Goal: Find contact information: Find contact information

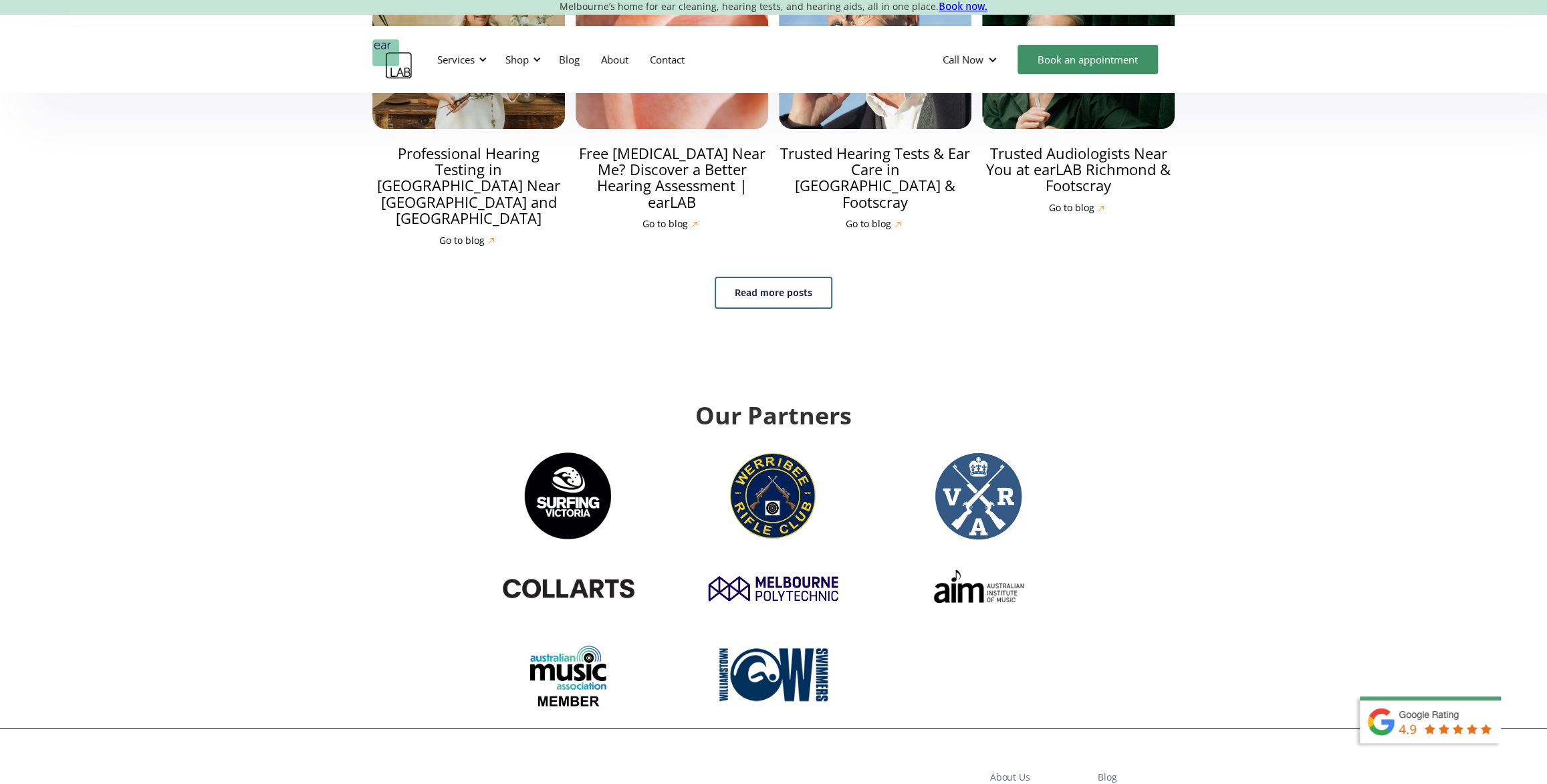
scroll to position [4438, 0]
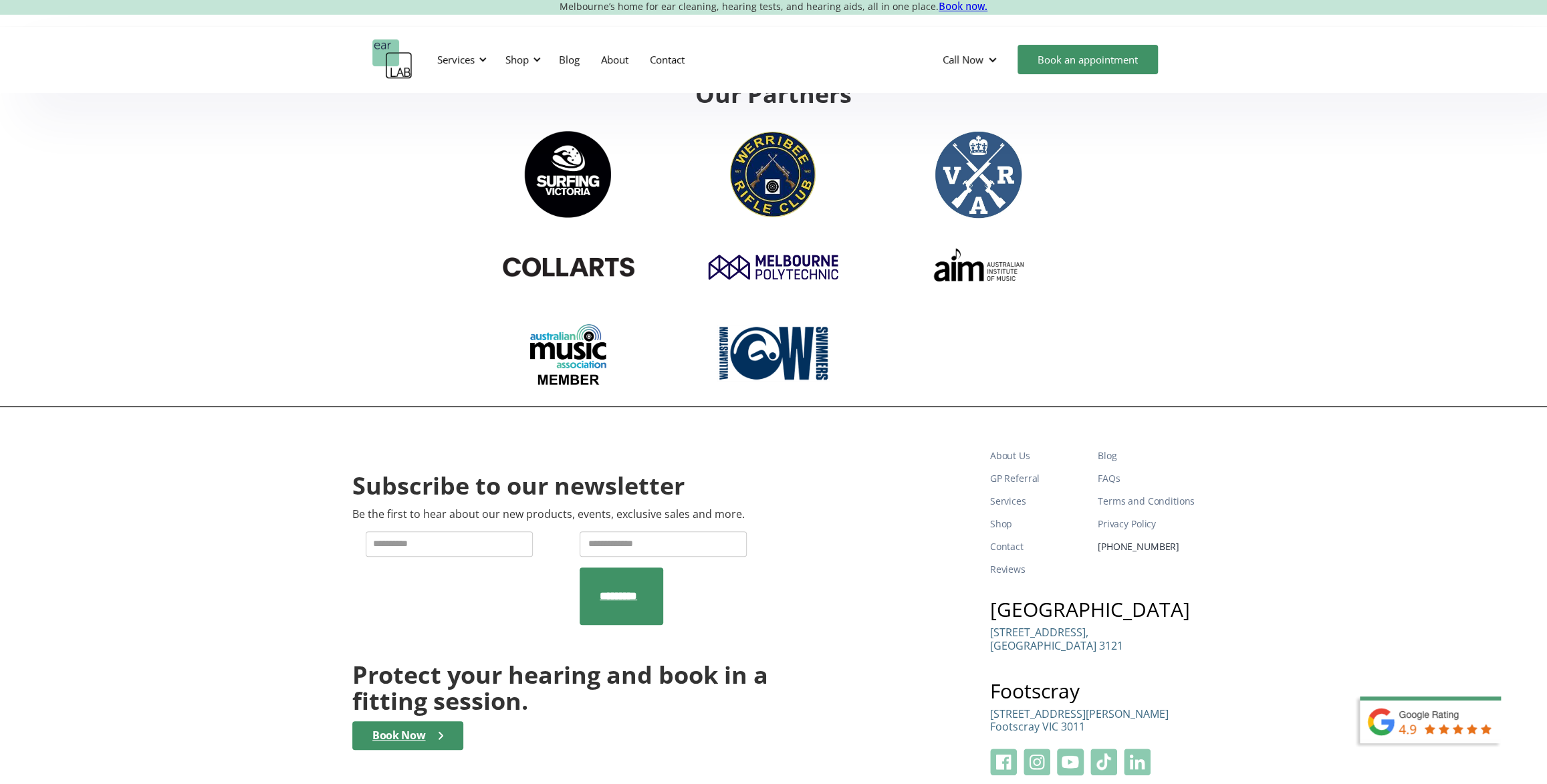
click at [1141, 535] on link "[PHONE_NUMBER]" at bounding box center [1146, 547] width 97 height 23
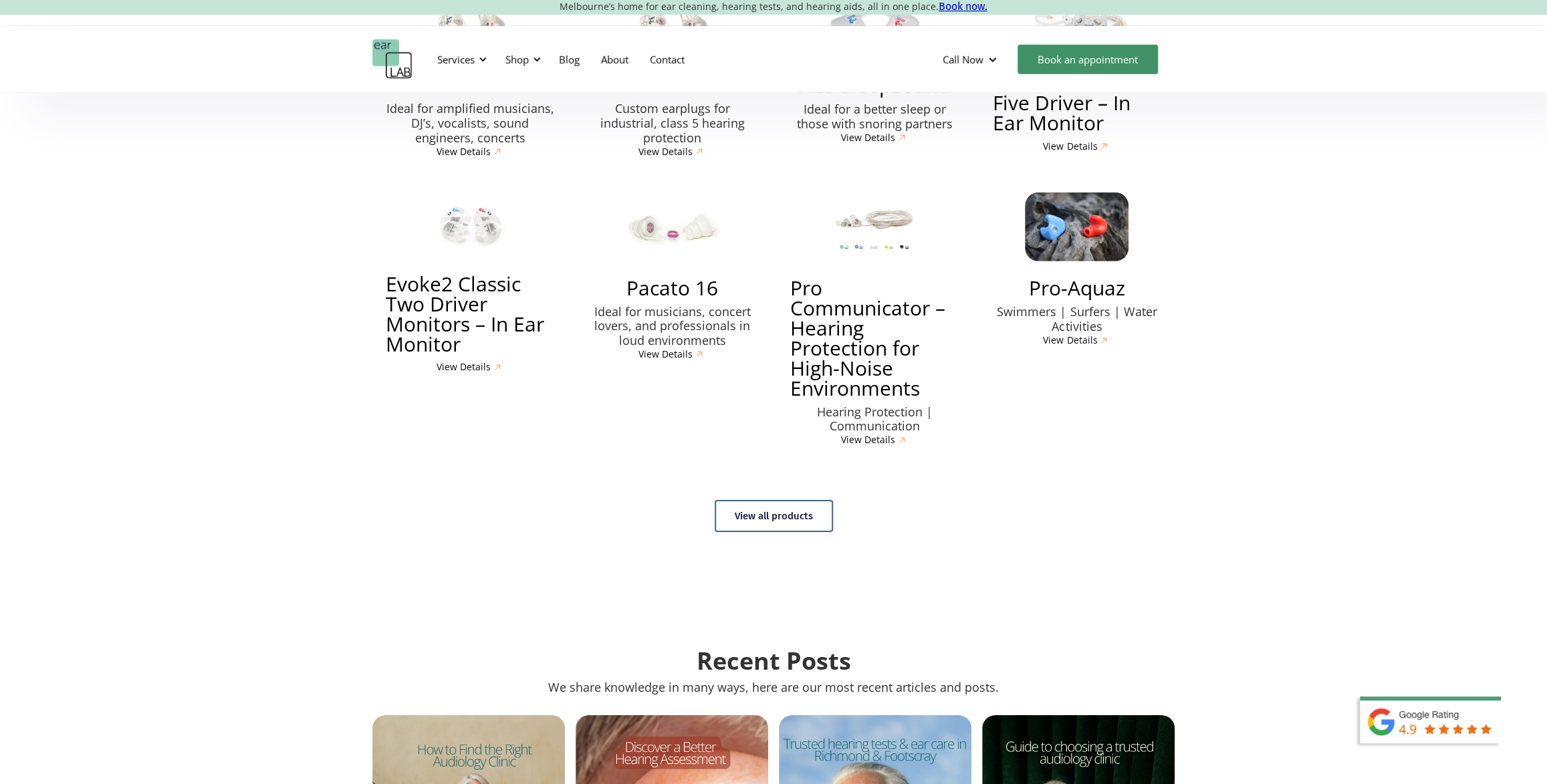
scroll to position [3041, 0]
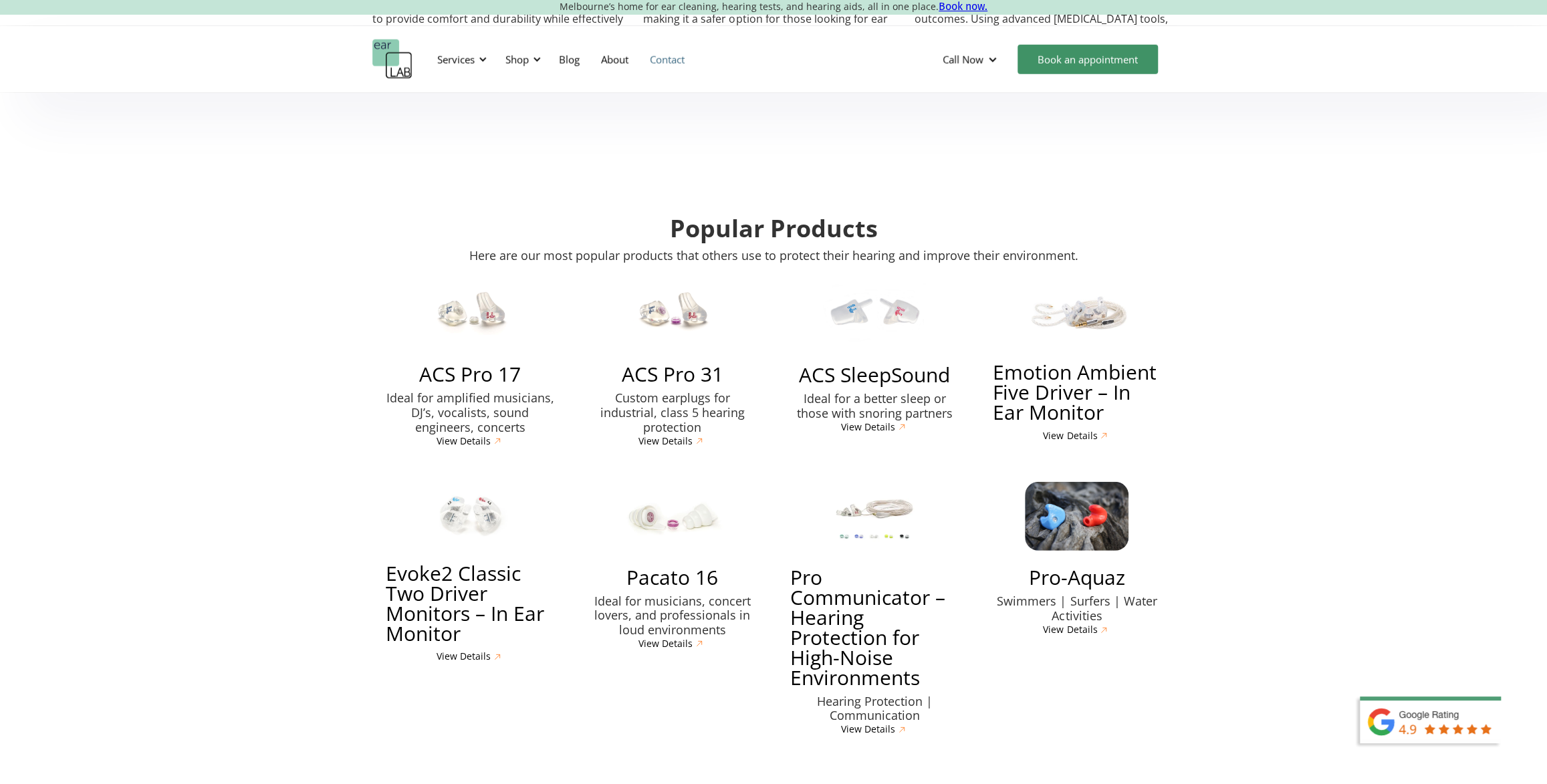
click at [668, 64] on link "Contact" at bounding box center [667, 59] width 56 height 39
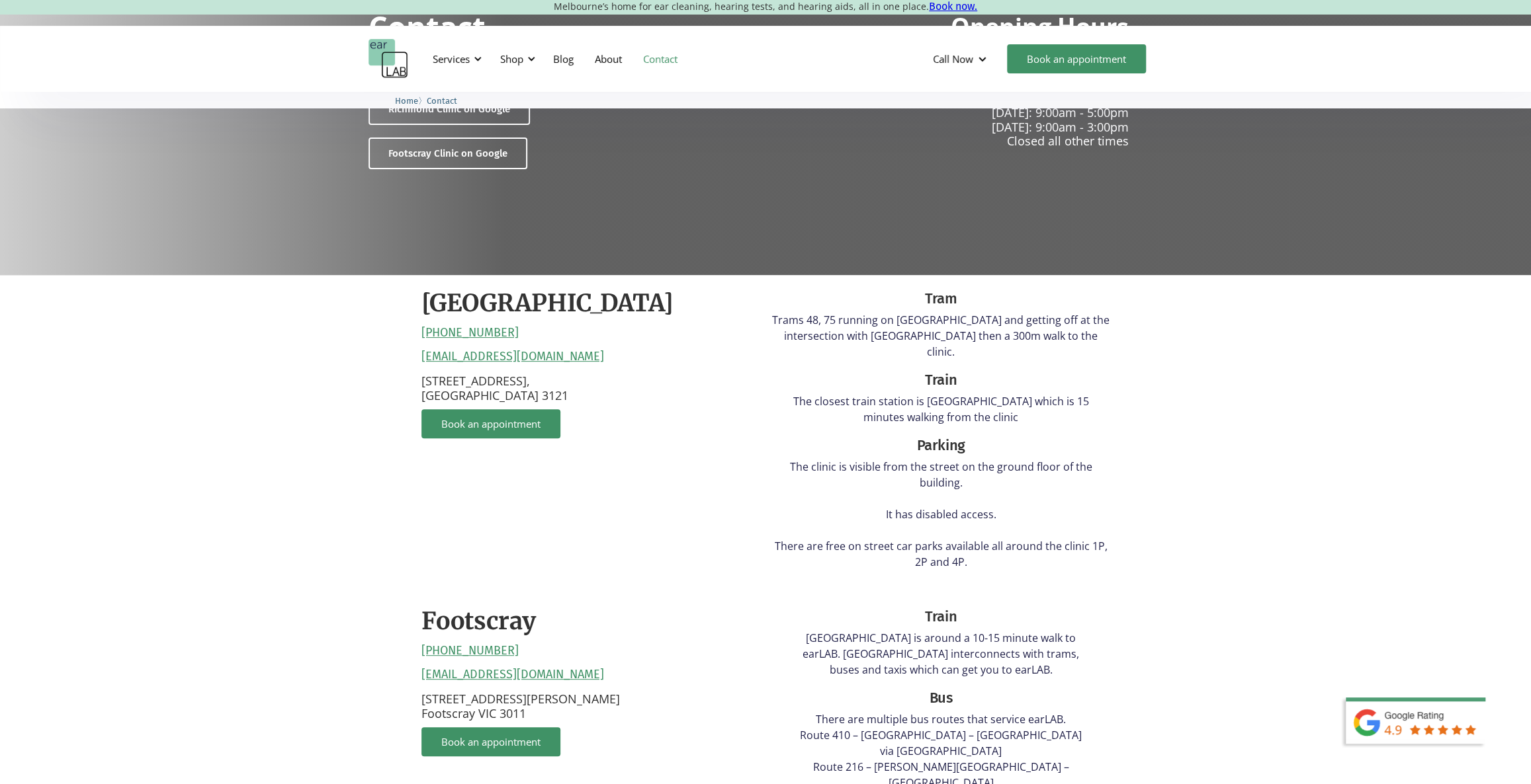
scroll to position [180, 0]
drag, startPoint x: 512, startPoint y: 328, endPoint x: 418, endPoint y: 330, distance: 94.0
click at [418, 330] on div "[GEOGRAPHIC_DATA] [PHONE_NUMBER] [EMAIL_ADDRESS][DOMAIN_NAME] [STREET_ADDRESS] …" at bounding box center [765, 728] width 715 height 908
click at [551, 336] on div "[GEOGRAPHIC_DATA] [PHONE_NUMBER] [EMAIL_ADDRESS][DOMAIN_NAME] [STREET_ADDRESS] …" at bounding box center [590, 433] width 338 height 291
drag, startPoint x: 532, startPoint y: 335, endPoint x: 509, endPoint y: 336, distance: 23.0
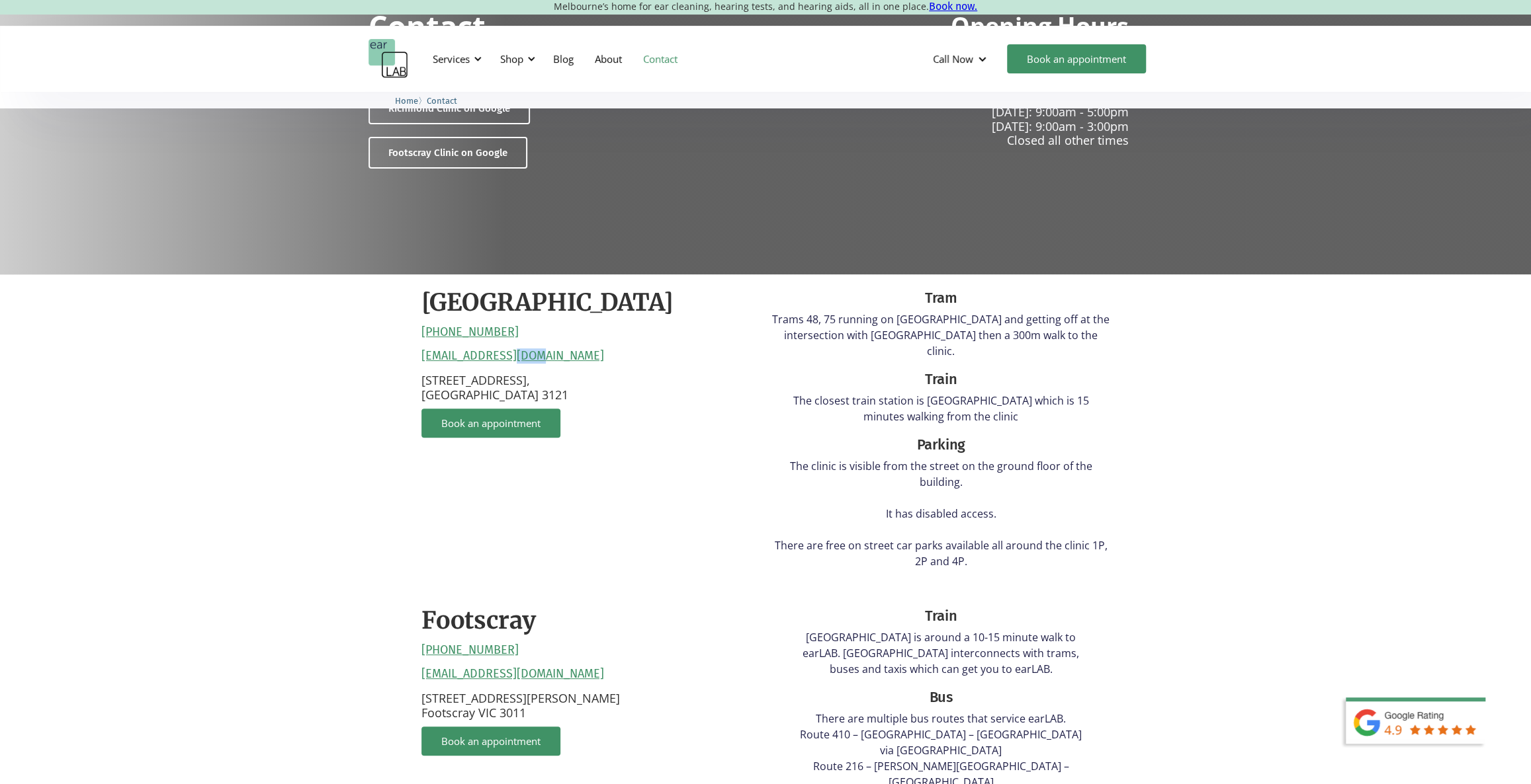
click at [509, 336] on div "[GEOGRAPHIC_DATA] [PHONE_NUMBER] [EMAIL_ADDRESS][DOMAIN_NAME] [STREET_ADDRESS] …" at bounding box center [590, 433] width 338 height 291
click at [503, 328] on div "[GEOGRAPHIC_DATA] [PHONE_NUMBER] [EMAIL_ADDRESS][DOMAIN_NAME] [STREET_ADDRESS] …" at bounding box center [590, 433] width 338 height 291
click at [508, 329] on div "[GEOGRAPHIC_DATA] [PHONE_NUMBER] [EMAIL_ADDRESS][DOMAIN_NAME] [STREET_ADDRESS] …" at bounding box center [590, 433] width 338 height 291
click at [523, 328] on div "[GEOGRAPHIC_DATA] [PHONE_NUMBER] [EMAIL_ADDRESS][DOMAIN_NAME] [STREET_ADDRESS] …" at bounding box center [590, 433] width 338 height 291
drag, startPoint x: 413, startPoint y: 334, endPoint x: 502, endPoint y: 334, distance: 89.0
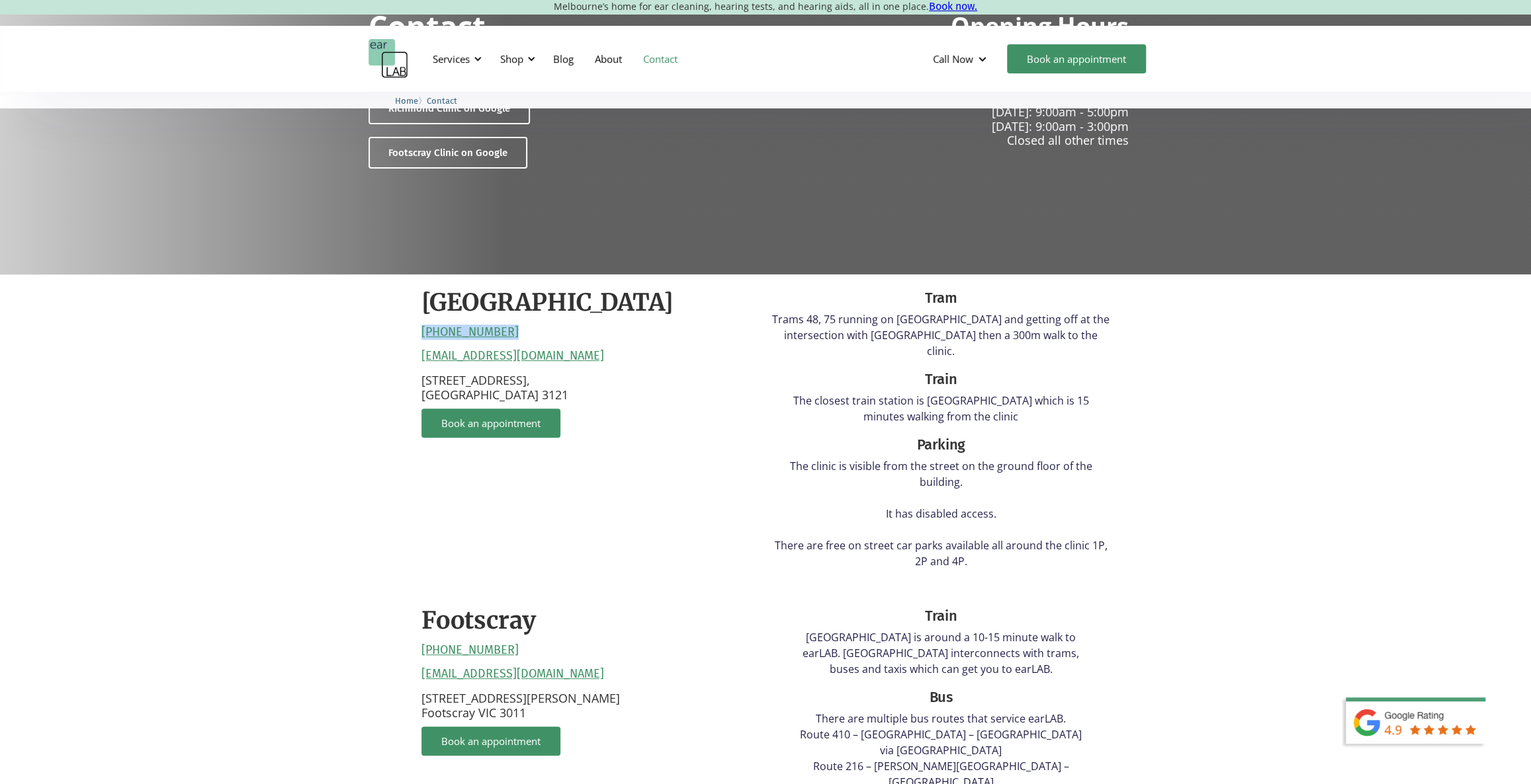
click at [502, 334] on div "[GEOGRAPHIC_DATA] [PHONE_NUMBER] [EMAIL_ADDRESS][DOMAIN_NAME] [STREET_ADDRESS] …" at bounding box center [765, 728] width 715 height 908
copy link "[PHONE_NUMBER]"
